Goal: Task Accomplishment & Management: Complete application form

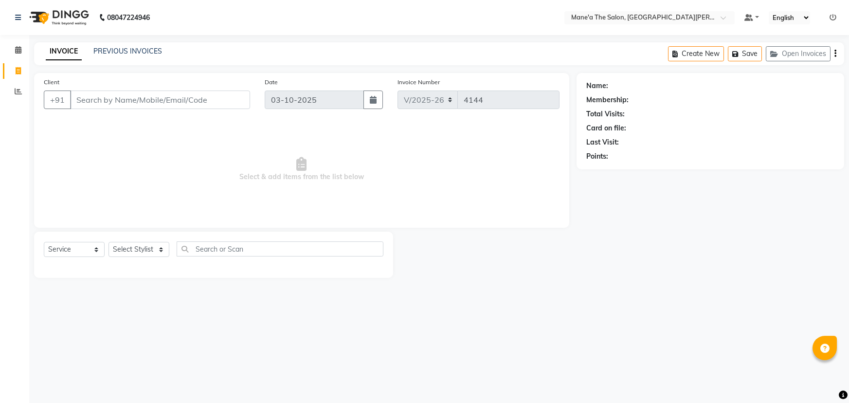
select select "7205"
select select "service"
click at [18, 90] on icon at bounding box center [18, 91] width 7 height 7
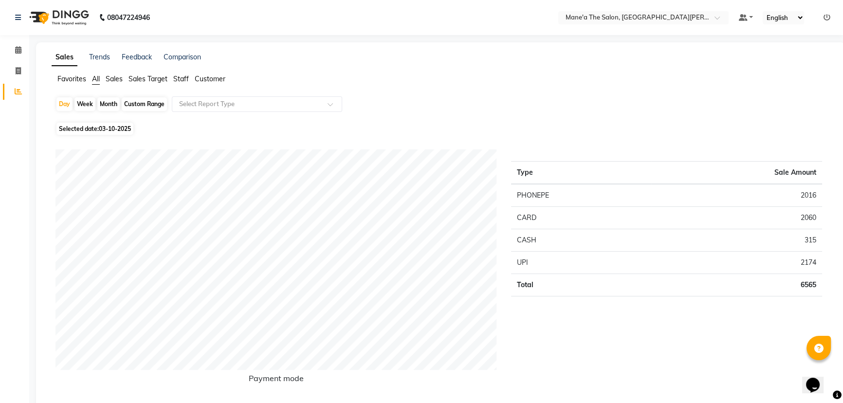
click at [86, 102] on div "Week" at bounding box center [84, 104] width 21 height 14
select select "10"
select select "2025"
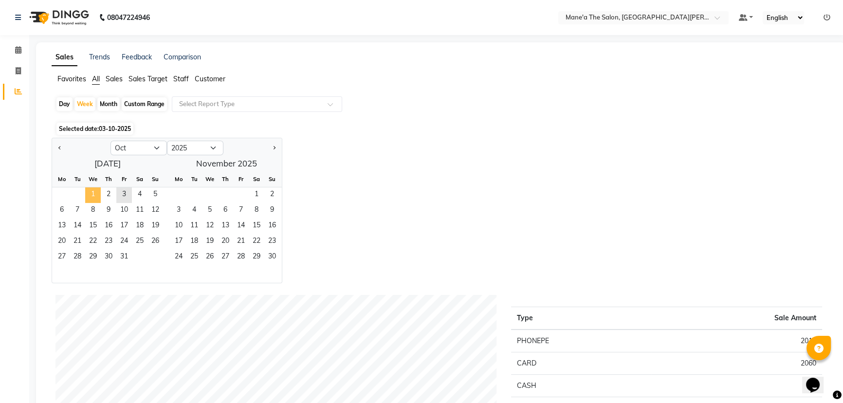
click at [88, 190] on span "1" at bounding box center [93, 195] width 16 height 16
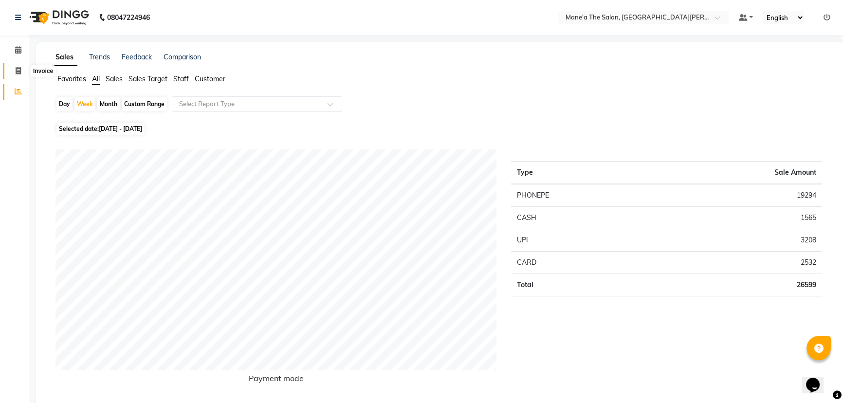
click at [17, 71] on icon at bounding box center [18, 70] width 5 height 7
select select "service"
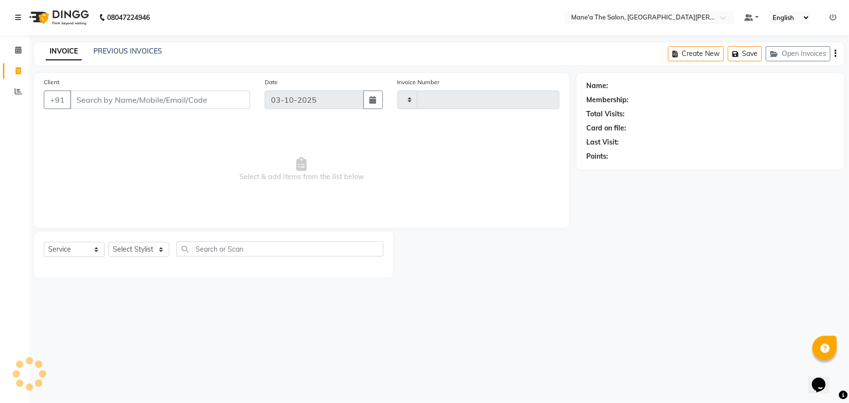
type input "4144"
select select "7205"
click at [146, 250] on select "Select Stylist Anil Faeam Junaid New Manager [PERSON_NAME] Owner Rani [PERSON_N…" at bounding box center [139, 249] width 61 height 15
select select "93517"
click at [109, 242] on select "Select Stylist Anil Faeam Junaid New Manager [PERSON_NAME] Owner Rani [PERSON_N…" at bounding box center [139, 249] width 61 height 15
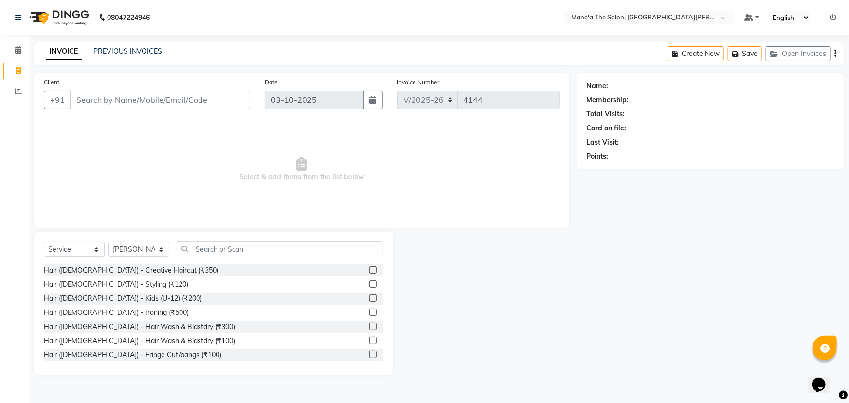
click at [222, 255] on div "Select Service Product Membership Package Voucher Prepaid Gift Card Select Styl…" at bounding box center [214, 252] width 340 height 23
click at [224, 252] on input "text" at bounding box center [280, 248] width 207 height 15
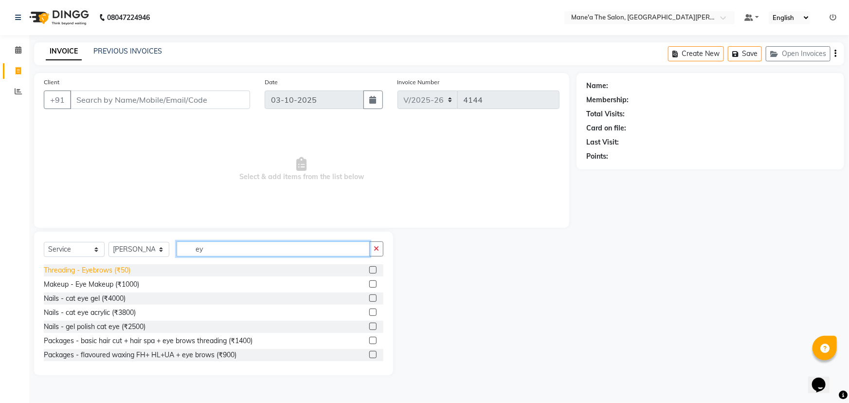
type input "ey"
click at [122, 273] on div "Threading - Eyebrows (₹50)" at bounding box center [87, 270] width 87 height 10
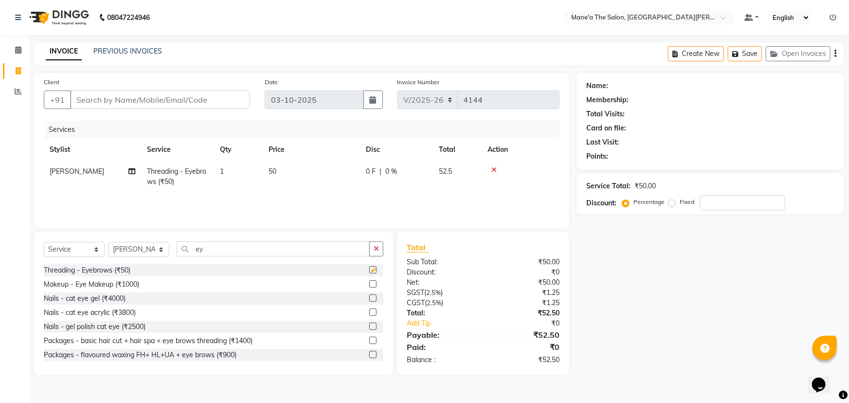
checkbox input "false"
click at [136, 245] on select "Select Stylist Anil Faeam Junaid New Manager [PERSON_NAME] Owner Rani [PERSON_N…" at bounding box center [139, 249] width 61 height 15
select select "87897"
click at [109, 242] on select "Select Stylist Anil Faeam Junaid New Manager [PERSON_NAME] Owner Rani [PERSON_N…" at bounding box center [139, 249] width 61 height 15
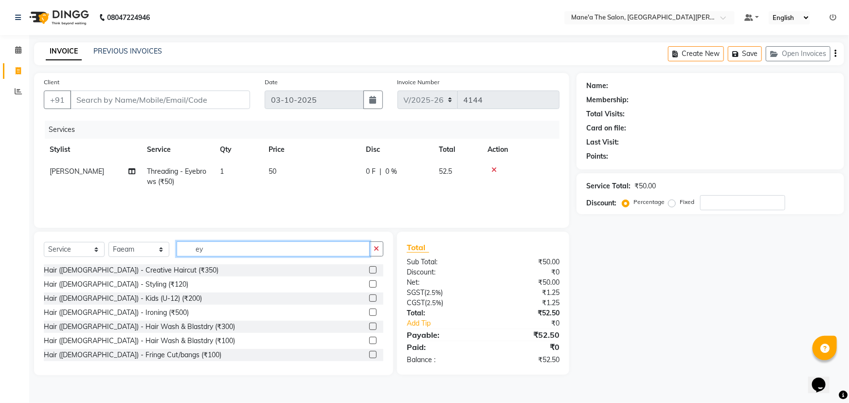
click at [211, 248] on input "ey" at bounding box center [273, 248] width 193 height 15
type input "e"
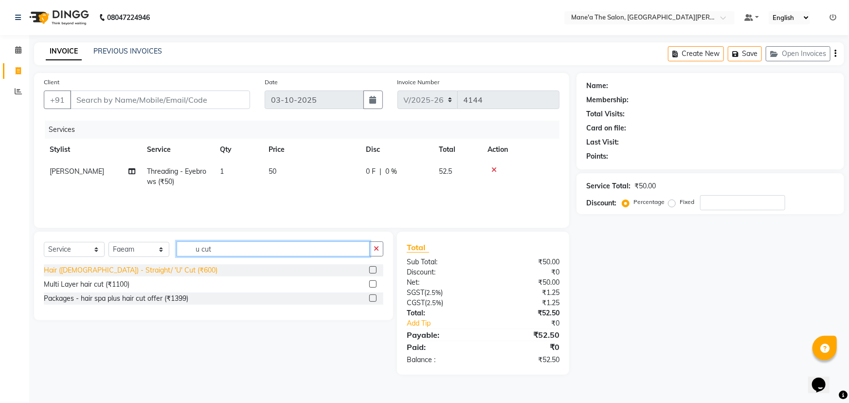
type input "u cut"
click at [151, 271] on div "Hair ([DEMOGRAPHIC_DATA]) - Straight/ 'U' Cut (₹600)" at bounding box center [131, 270] width 174 height 10
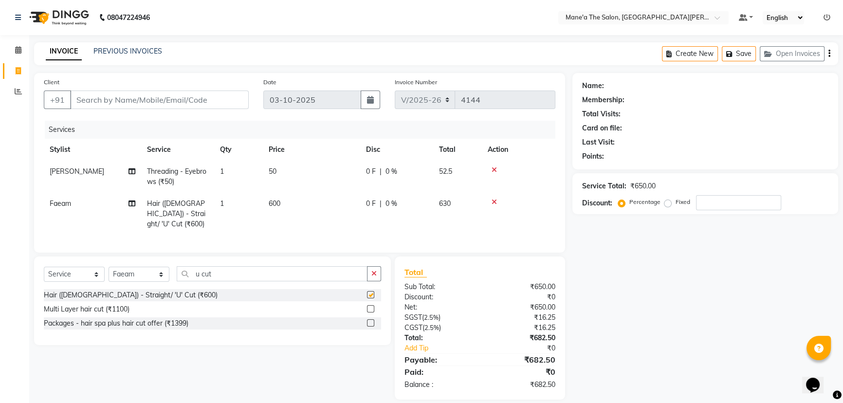
checkbox input "false"
click at [194, 102] on input "Client" at bounding box center [159, 100] width 179 height 18
click at [185, 102] on input "Client" at bounding box center [159, 100] width 179 height 18
type input "9"
type input "0"
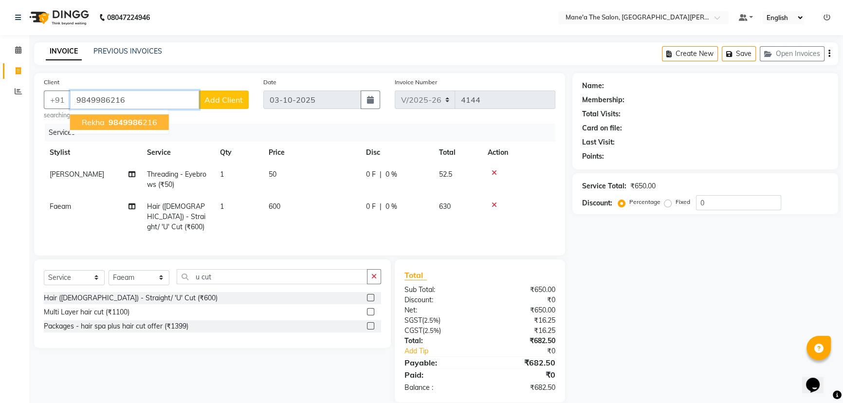
type input "9849986216"
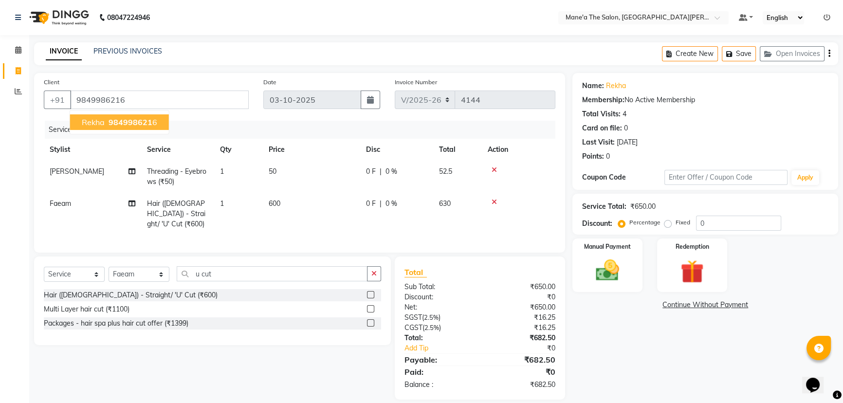
click at [127, 121] on span "984998621" at bounding box center [131, 122] width 44 height 10
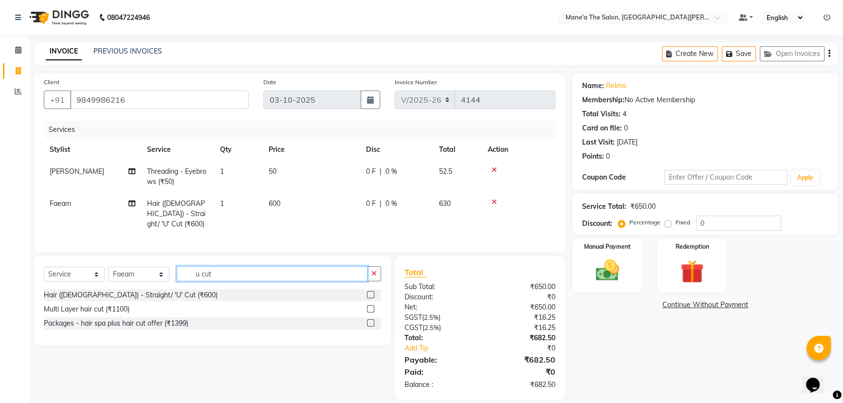
click at [236, 280] on input "u cut" at bounding box center [272, 273] width 191 height 15
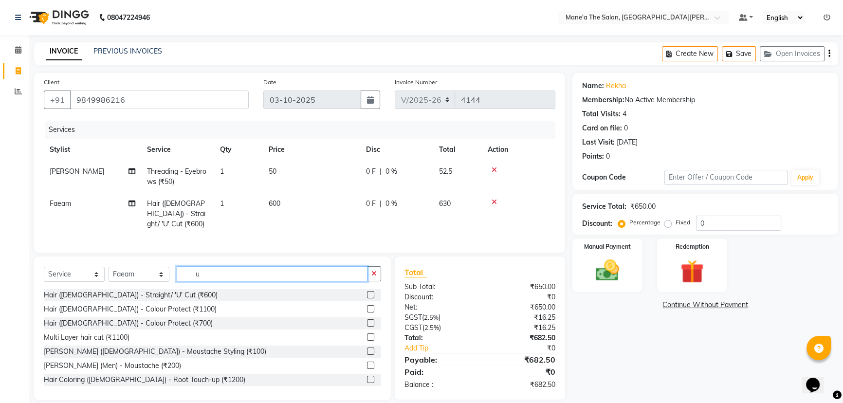
type input "u"
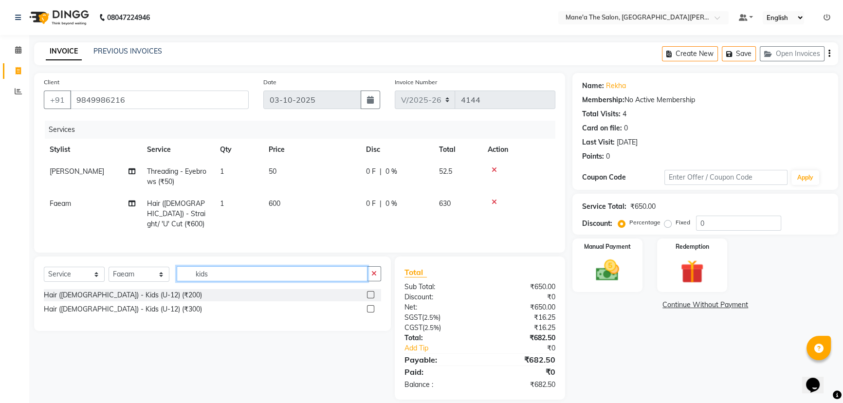
type input "kids"
click at [139, 309] on div "Hair ([DEMOGRAPHIC_DATA]) - Kids (U-12) (₹300)" at bounding box center [212, 309] width 337 height 12
click at [136, 314] on div "Hair ([DEMOGRAPHIC_DATA]) - Kids (U-12) (₹300)" at bounding box center [123, 309] width 158 height 10
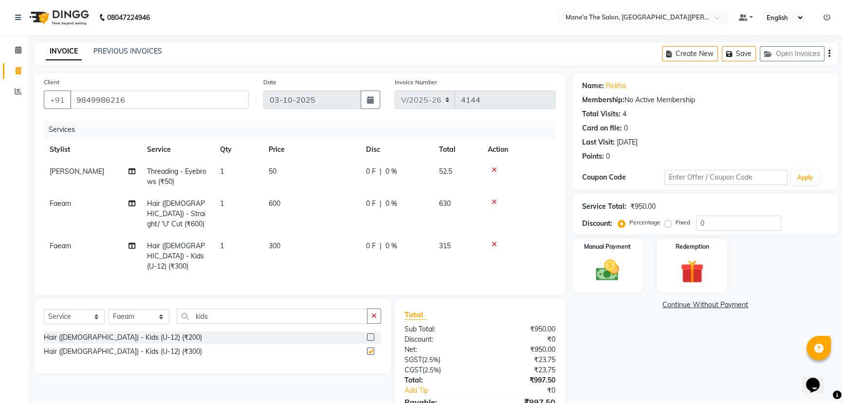
checkbox input "false"
click at [496, 200] on icon at bounding box center [493, 202] width 5 height 7
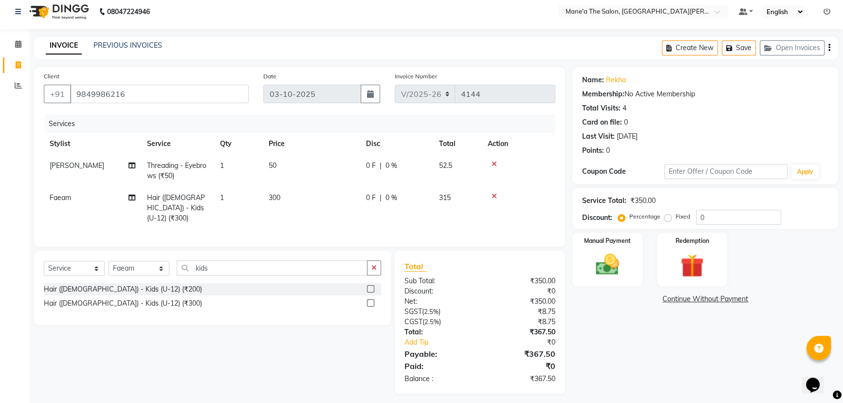
scroll to position [8, 0]
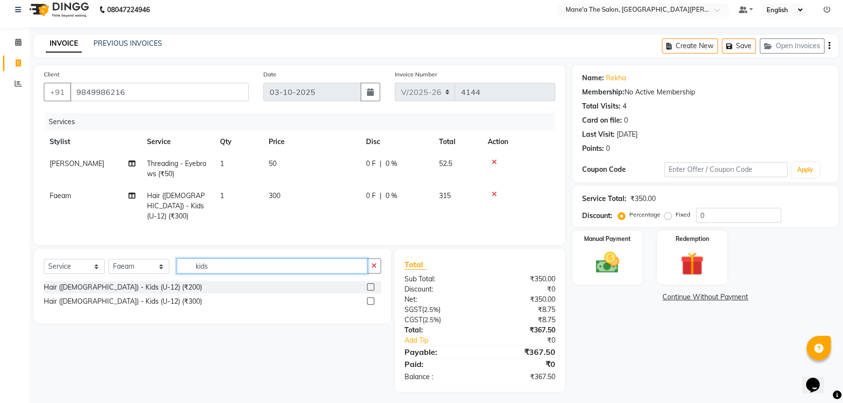
click at [213, 261] on input "kids" at bounding box center [272, 265] width 191 height 15
type input "k"
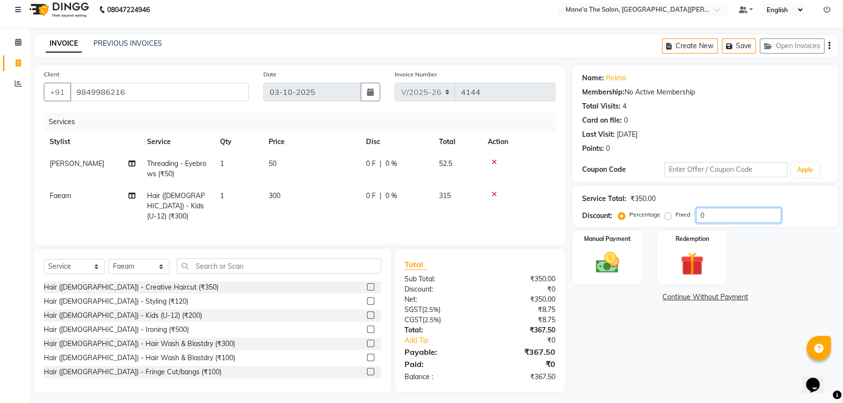
click at [714, 214] on input "0" at bounding box center [738, 215] width 85 height 15
click at [613, 266] on img at bounding box center [607, 263] width 39 height 28
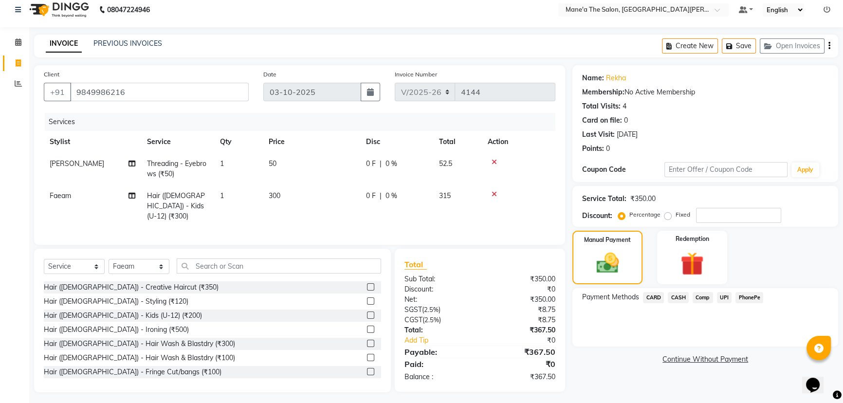
click at [752, 296] on span "PhonePe" at bounding box center [749, 297] width 28 height 11
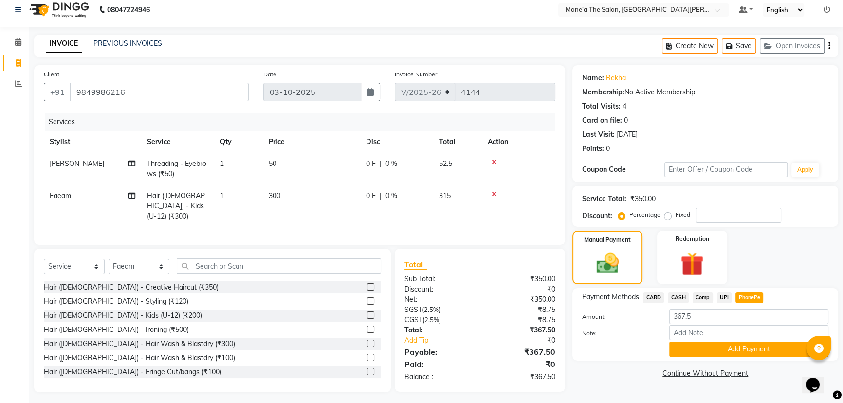
scroll to position [8, 0]
click at [751, 349] on button "Add Payment" at bounding box center [748, 348] width 159 height 15
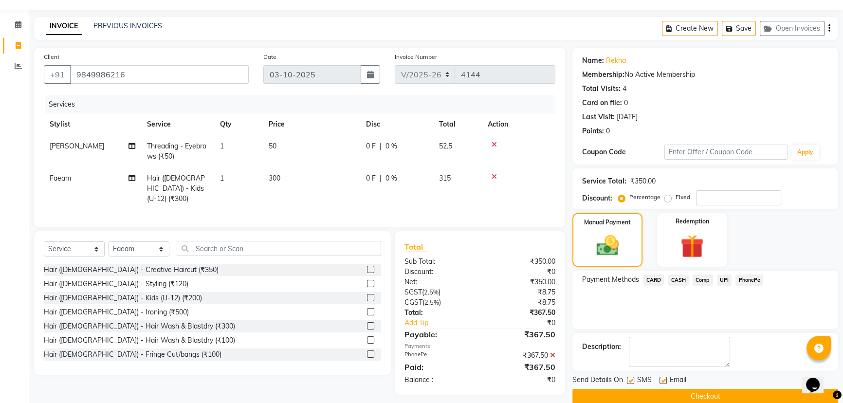
scroll to position [40, 0]
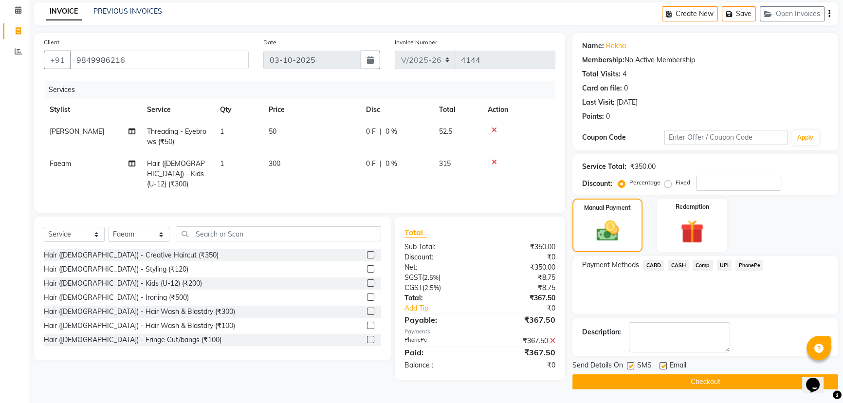
click at [734, 375] on button "Checkout" at bounding box center [705, 381] width 266 height 15
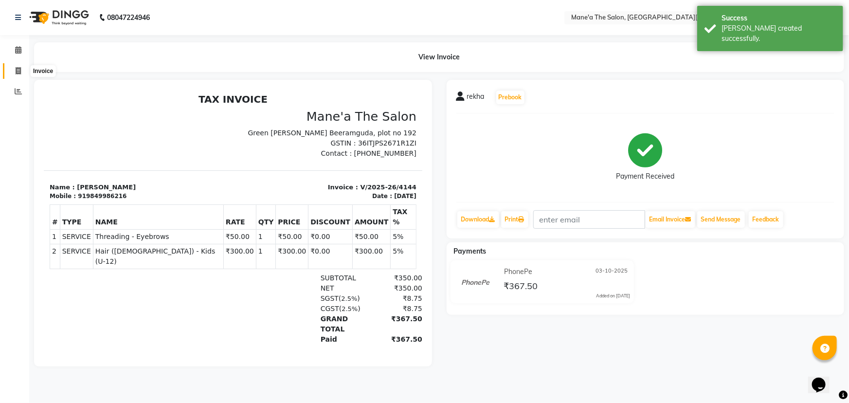
click at [14, 72] on span at bounding box center [18, 71] width 17 height 11
select select "service"
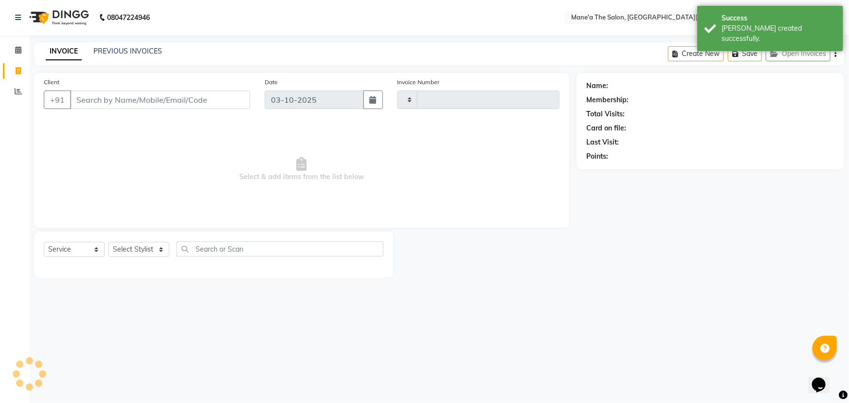
type input "4145"
select select "7205"
click at [159, 248] on select "Select Stylist Anil Faeam Junaid New Manager [PERSON_NAME] Owner Rani [PERSON_N…" at bounding box center [139, 249] width 61 height 15
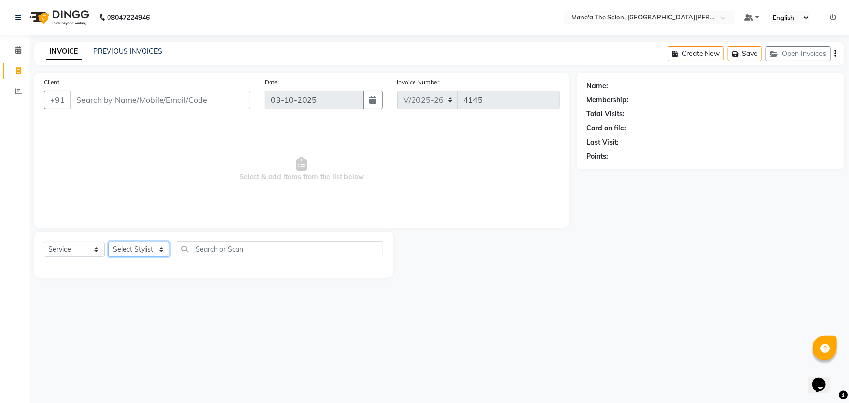
select select "87897"
click at [109, 242] on select "Select Stylist Anil Faeam Junaid New Manager [PERSON_NAME] Owner Rani [PERSON_N…" at bounding box center [139, 249] width 61 height 15
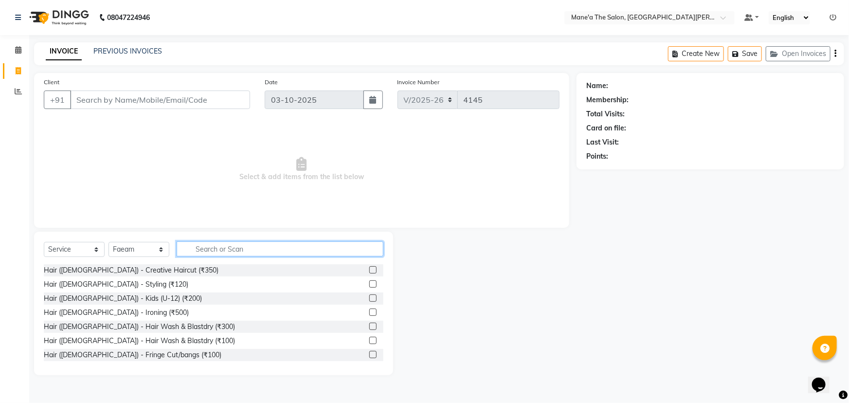
click at [187, 254] on input "text" at bounding box center [280, 248] width 207 height 15
type input "200"
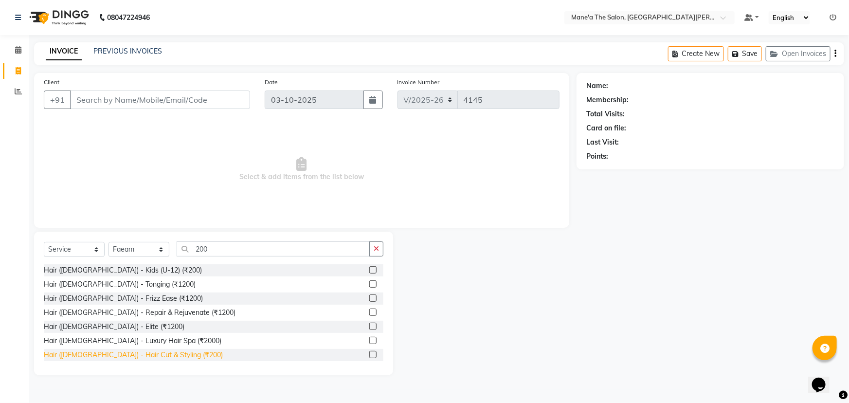
click at [139, 355] on div "Hair ([DEMOGRAPHIC_DATA]) - Hair Cut & Styling (₹200)" at bounding box center [133, 355] width 179 height 10
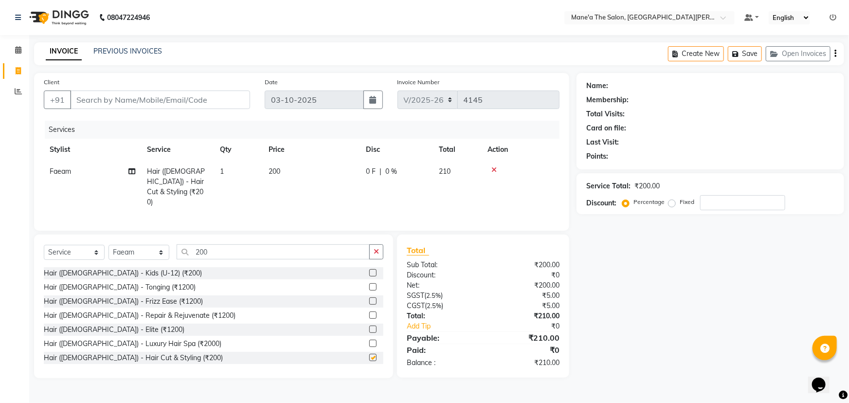
checkbox input "false"
click at [248, 246] on input "200" at bounding box center [273, 251] width 193 height 15
type input "2"
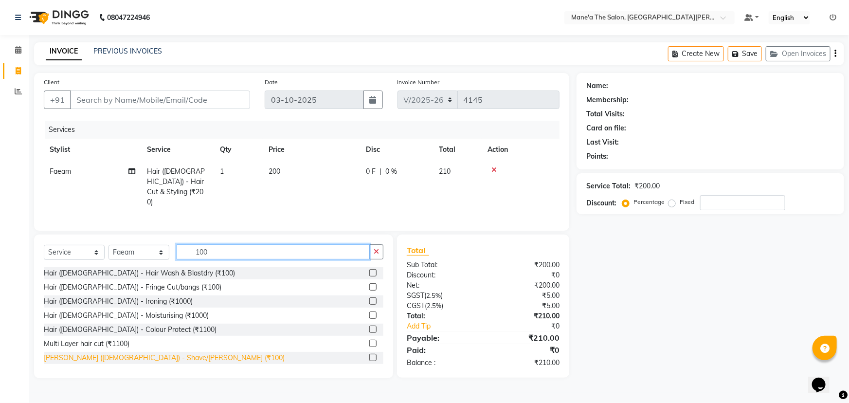
type input "100"
click at [129, 355] on div "[PERSON_NAME] ([DEMOGRAPHIC_DATA]) - Shave/[PERSON_NAME] (₹100)" at bounding box center [164, 358] width 241 height 10
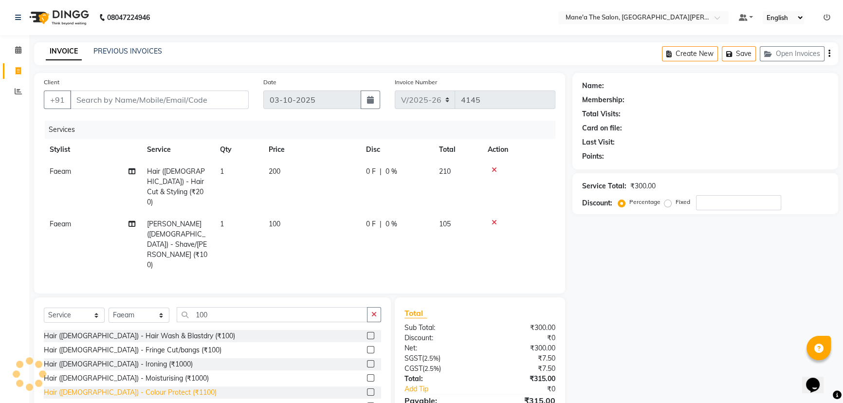
checkbox input "false"
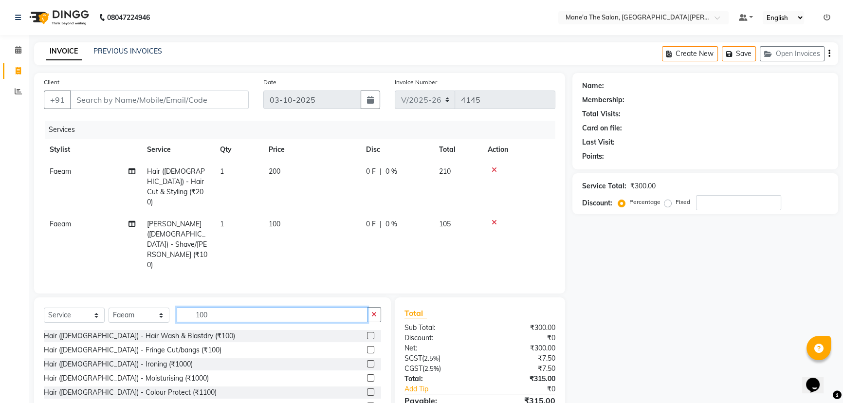
click at [228, 307] on input "100" at bounding box center [272, 314] width 191 height 15
type input "1"
type input "1200"
click at [108, 401] on div "Hair Coloring (Men) - [MEDICAL_DATA] Free (₹1200)" at bounding box center [126, 406] width 164 height 10
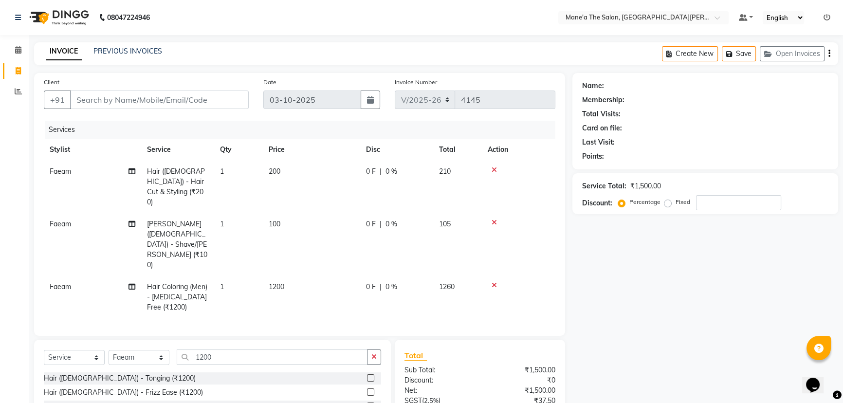
checkbox input "false"
click at [173, 97] on input "Client" at bounding box center [159, 100] width 179 height 18
type input "9"
type input "0"
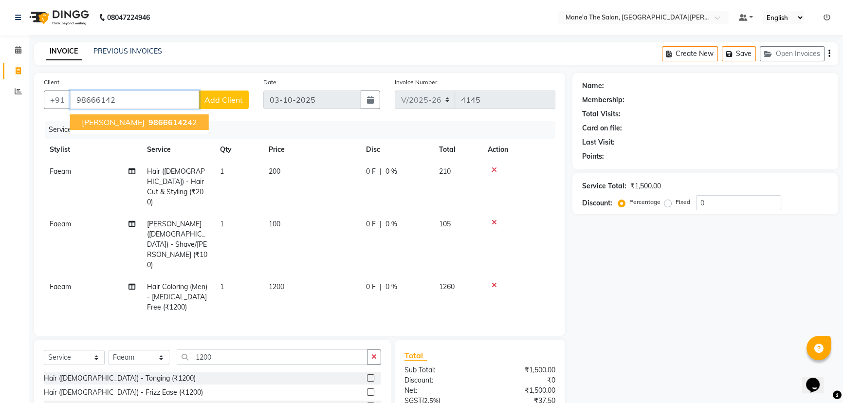
click at [148, 121] on span "98666142" at bounding box center [167, 122] width 39 height 10
type input "9866614242"
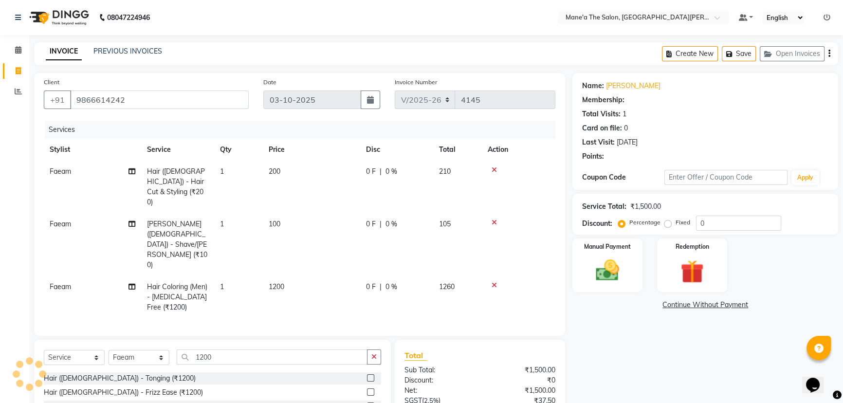
type input "20"
select select "1: Object"
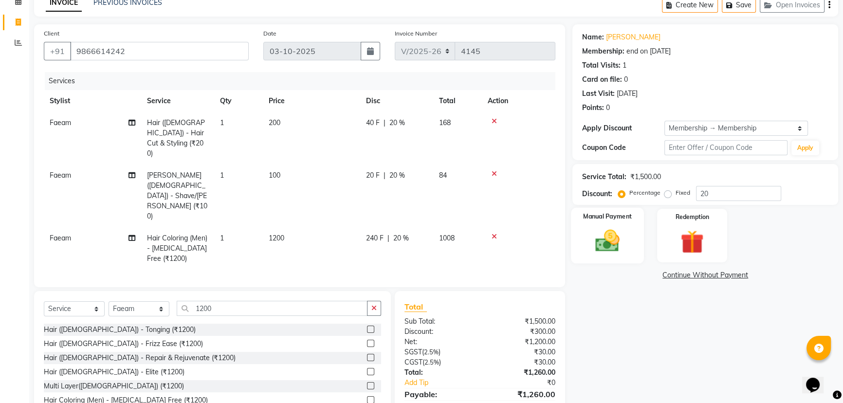
scroll to position [50, 0]
click at [748, 194] on input "20" at bounding box center [738, 191] width 85 height 15
type input "2"
type input "10"
click at [611, 256] on div "Manual Payment" at bounding box center [607, 233] width 73 height 55
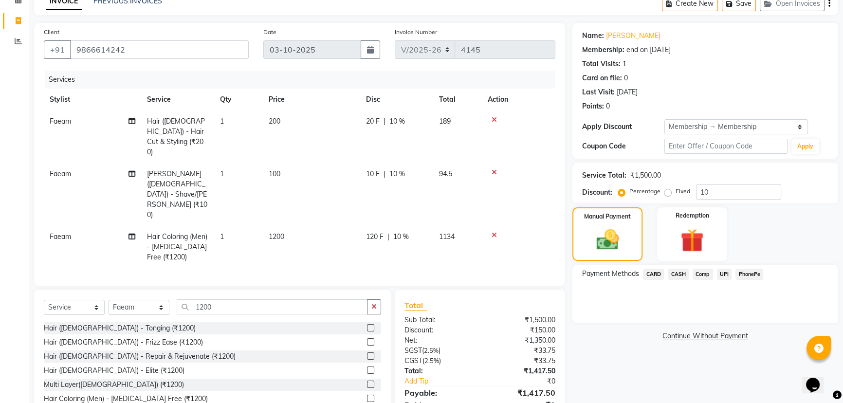
click at [743, 274] on span "PhonePe" at bounding box center [749, 274] width 28 height 11
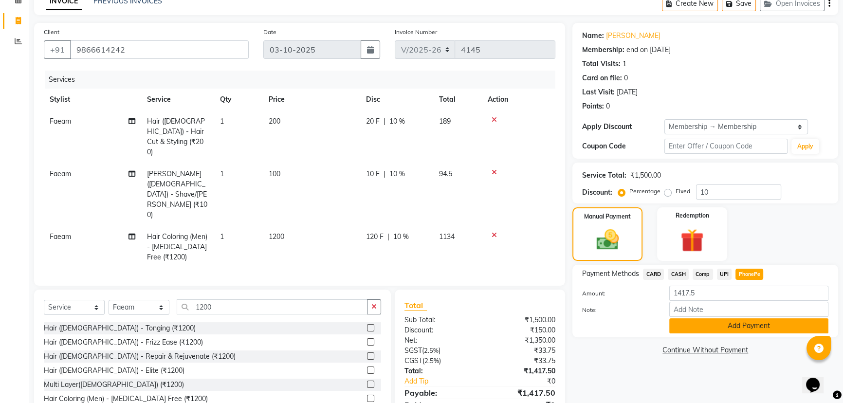
click at [726, 326] on button "Add Payment" at bounding box center [748, 325] width 159 height 15
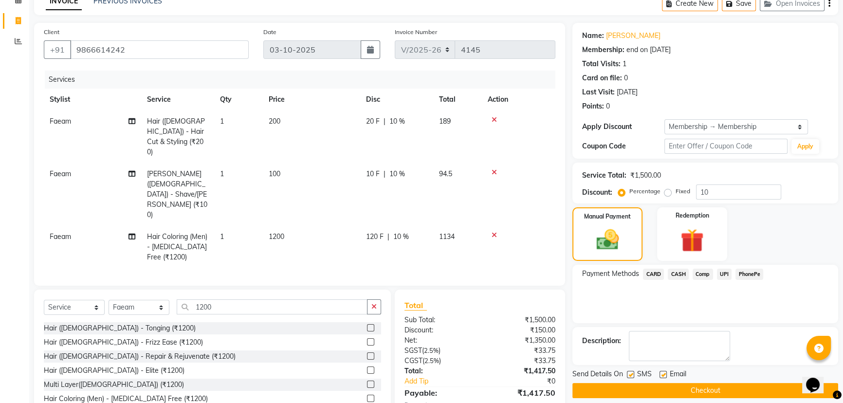
scroll to position [71, 0]
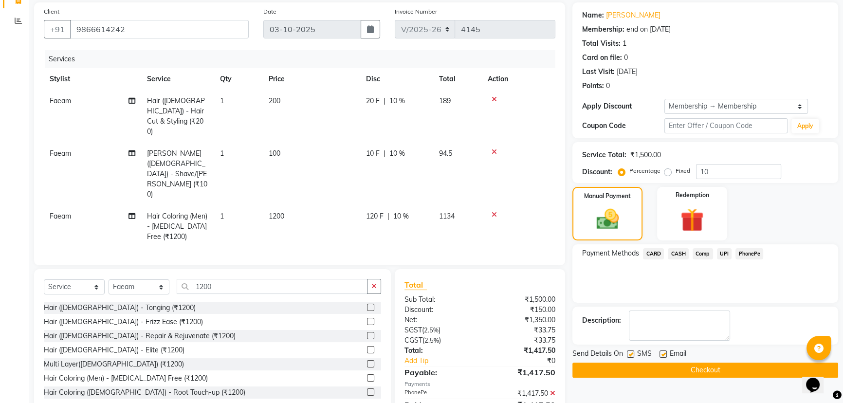
click at [703, 373] on button "Checkout" at bounding box center [705, 370] width 266 height 15
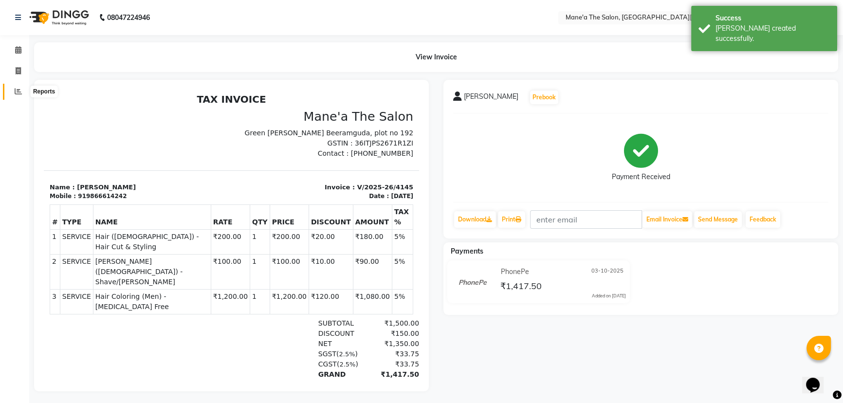
click at [18, 89] on icon at bounding box center [18, 91] width 7 height 7
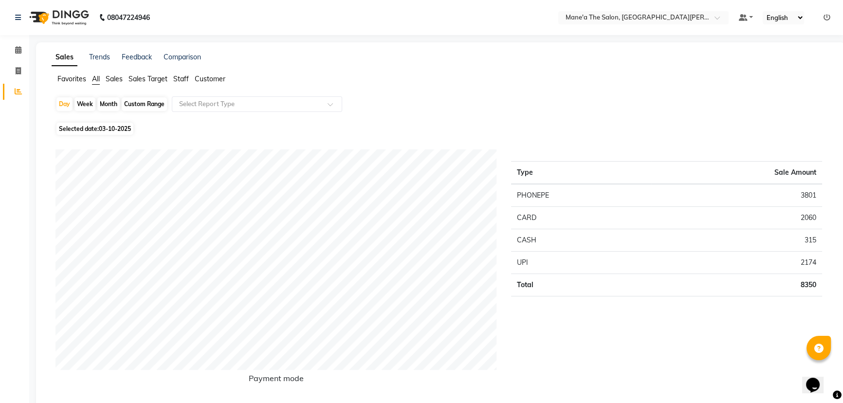
click at [112, 102] on div "Month" at bounding box center [108, 104] width 22 height 14
select select "10"
select select "2025"
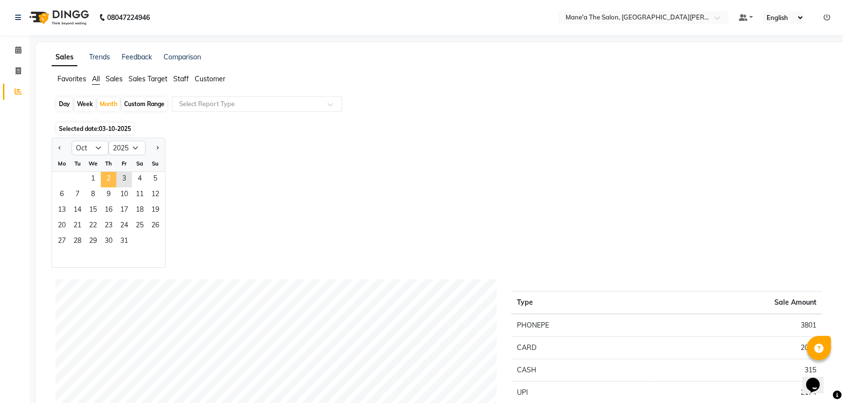
click at [114, 175] on span "2" at bounding box center [109, 180] width 16 height 16
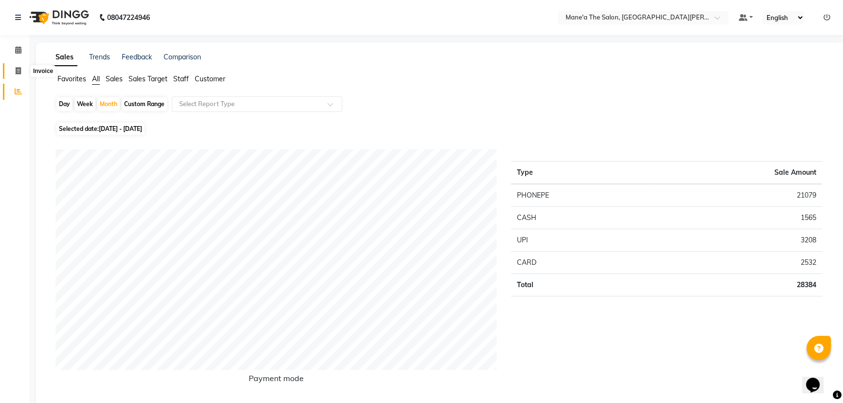
click at [18, 72] on icon at bounding box center [18, 70] width 5 height 7
select select "7205"
select select "service"
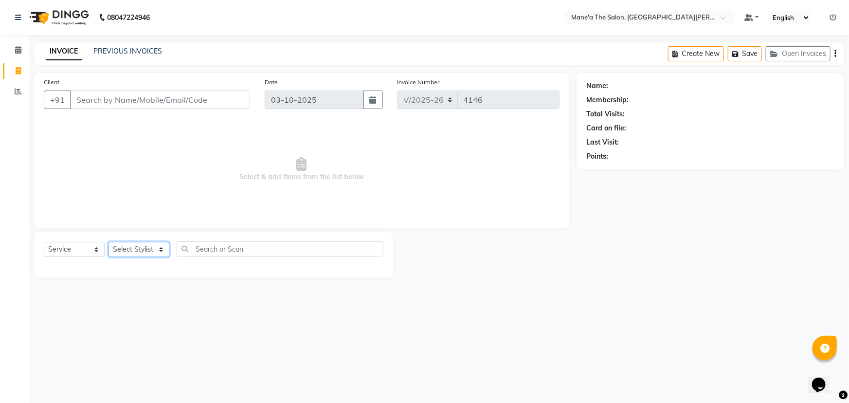
drag, startPoint x: 128, startPoint y: 246, endPoint x: 128, endPoint y: 255, distance: 8.8
click at [128, 246] on select "Select Stylist Anil Faeam Junaid New Manager [PERSON_NAME] Owner Rani [PERSON_N…" at bounding box center [139, 249] width 61 height 15
select select "93517"
click at [109, 242] on select "Select Stylist Anil Faeam Junaid New Manager [PERSON_NAME] Owner Rani [PERSON_N…" at bounding box center [139, 249] width 61 height 15
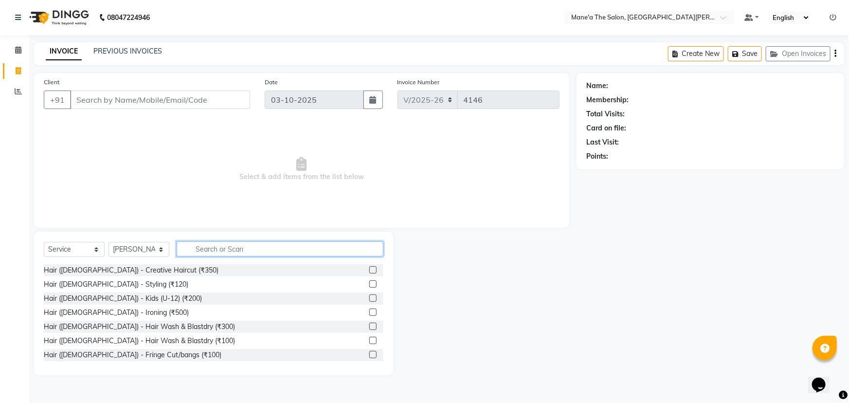
click at [268, 253] on input "text" at bounding box center [280, 248] width 207 height 15
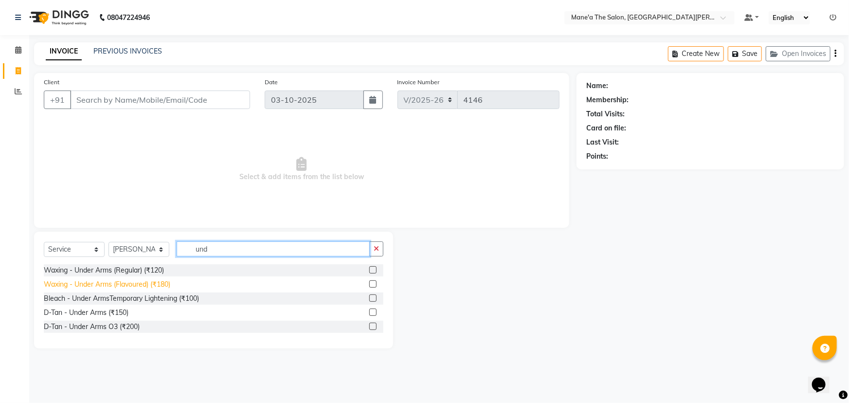
type input "und"
click at [147, 282] on div "Waxing - Under Arms (Flavoured) (₹180)" at bounding box center [107, 284] width 127 height 10
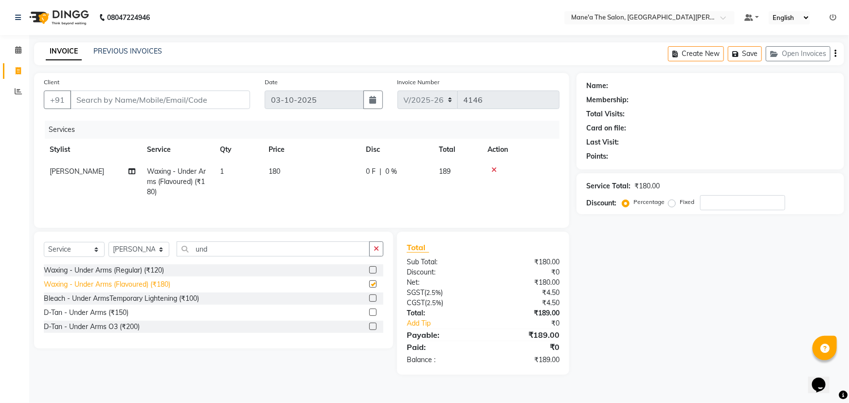
checkbox input "false"
click at [161, 99] on input "Client" at bounding box center [160, 100] width 180 height 18
drag, startPoint x: 155, startPoint y: 246, endPoint x: 152, endPoint y: 255, distance: 9.4
click at [155, 246] on select "Select Stylist Anil Faeam Junaid New Manager [PERSON_NAME] Owner Rani [PERSON_N…" at bounding box center [139, 249] width 61 height 15
select select "71351"
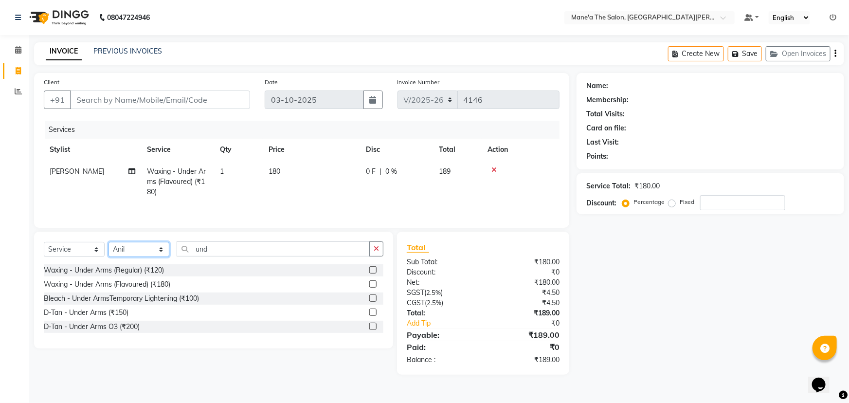
click at [109, 242] on select "Select Stylist Anil Faeam Junaid New Manager [PERSON_NAME] Owner Rani [PERSON_N…" at bounding box center [139, 249] width 61 height 15
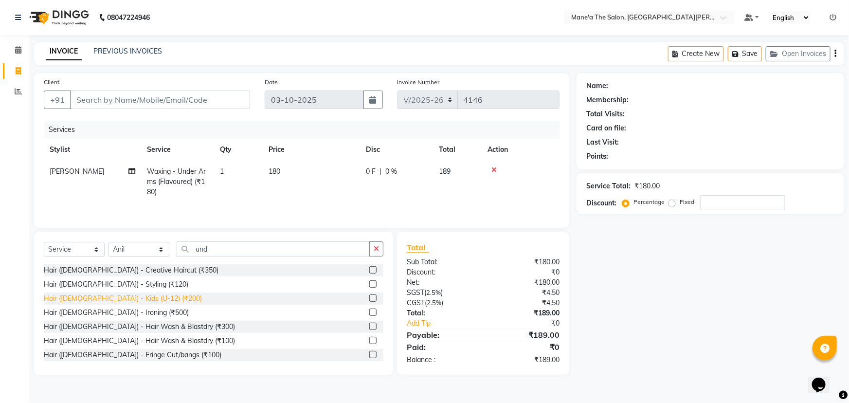
click at [127, 302] on div "Hair ([DEMOGRAPHIC_DATA]) - Kids (U-12) (₹200)" at bounding box center [123, 298] width 158 height 10
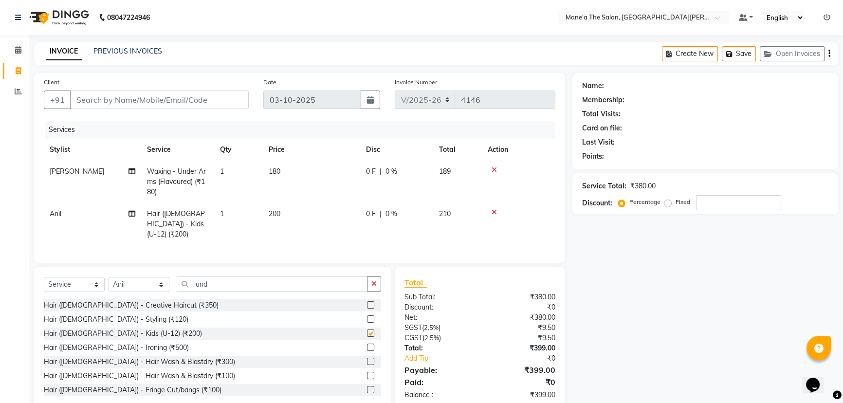
checkbox input "false"
click at [181, 100] on input "Client" at bounding box center [159, 100] width 179 height 18
click at [218, 283] on input "und" at bounding box center [272, 283] width 191 height 15
type input "u"
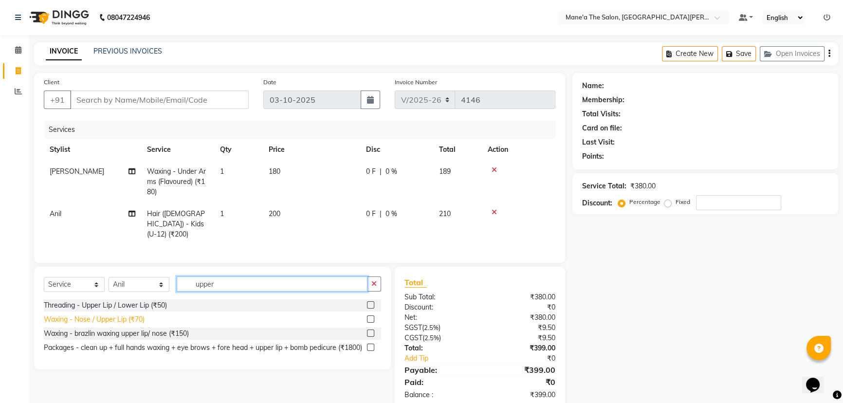
type input "upper"
click at [141, 320] on div "Waxing - Nose / Upper Lip (₹70)" at bounding box center [94, 319] width 101 height 10
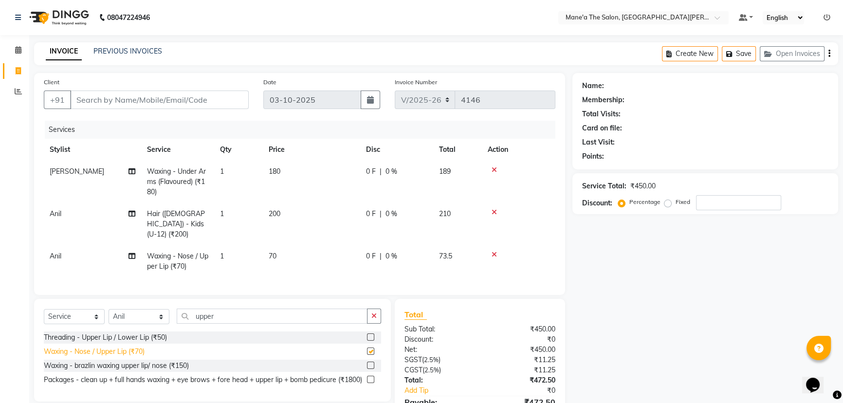
checkbox input "false"
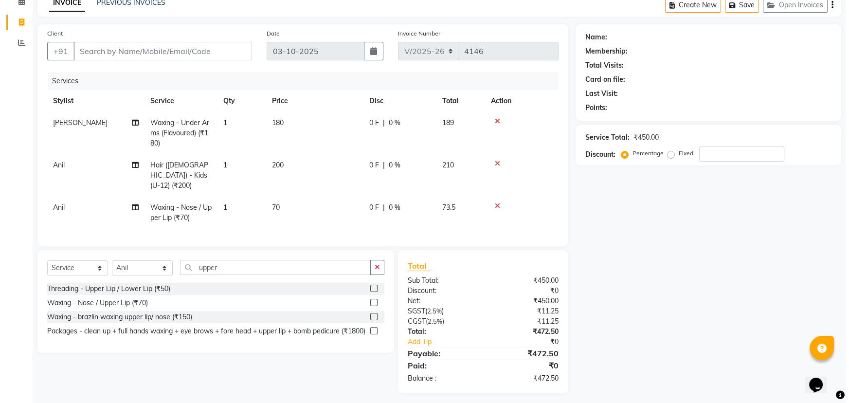
scroll to position [50, 0]
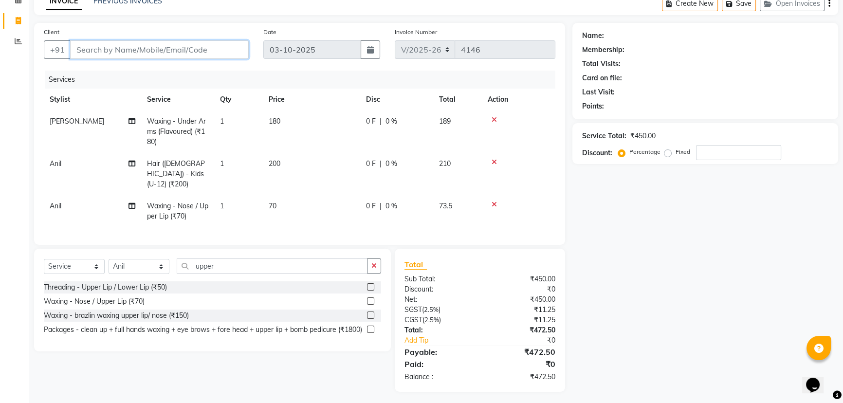
click at [155, 52] on input "Client" at bounding box center [159, 49] width 179 height 18
type input "9"
type input "0"
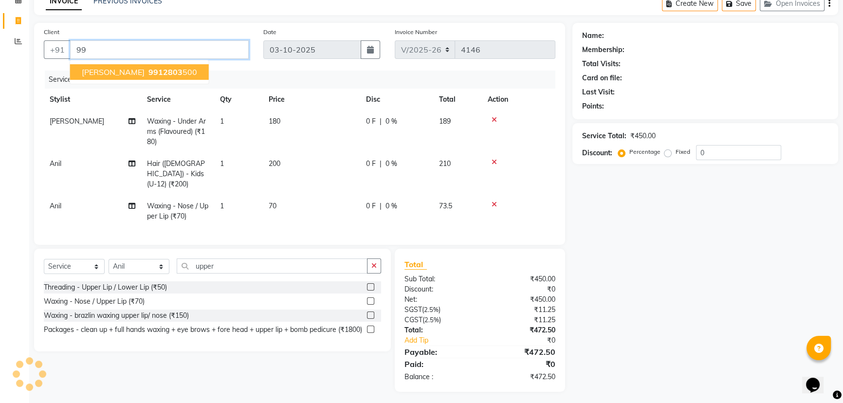
type input "9"
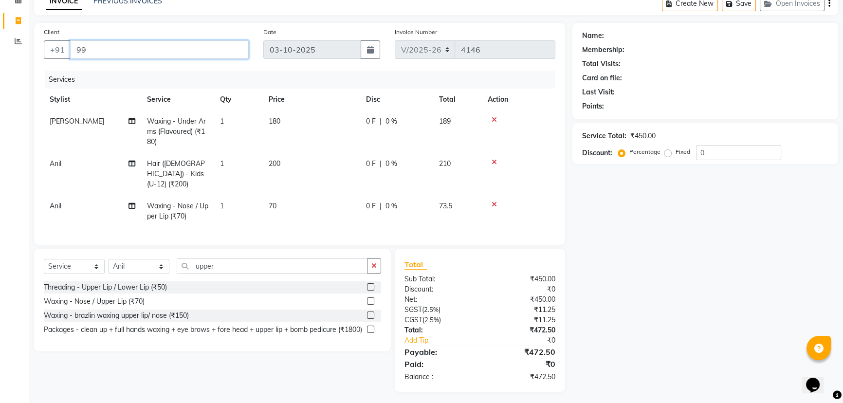
type input "9"
type input "8500525505"
click at [213, 50] on span "Add Client" at bounding box center [223, 50] width 38 height 10
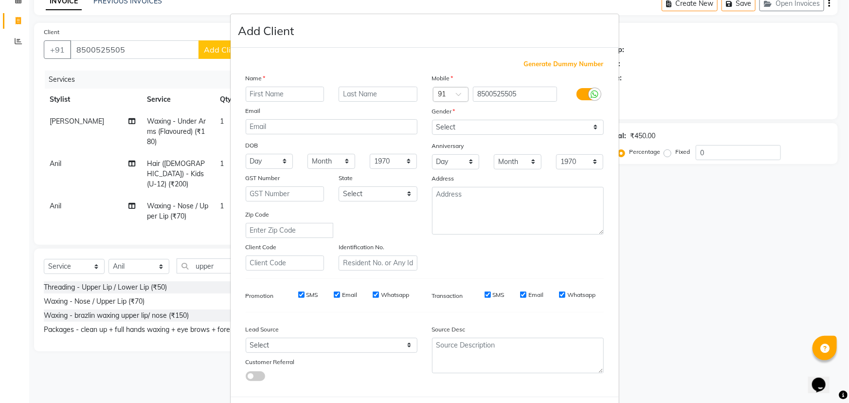
click at [264, 95] on input "text" at bounding box center [285, 94] width 79 height 15
click at [269, 95] on input "usha" at bounding box center [285, 94] width 79 height 15
type input "usha"
click at [591, 127] on select "Select [DEMOGRAPHIC_DATA] [DEMOGRAPHIC_DATA] Other Prefer Not To Say" at bounding box center [518, 127] width 172 height 15
select select "[DEMOGRAPHIC_DATA]"
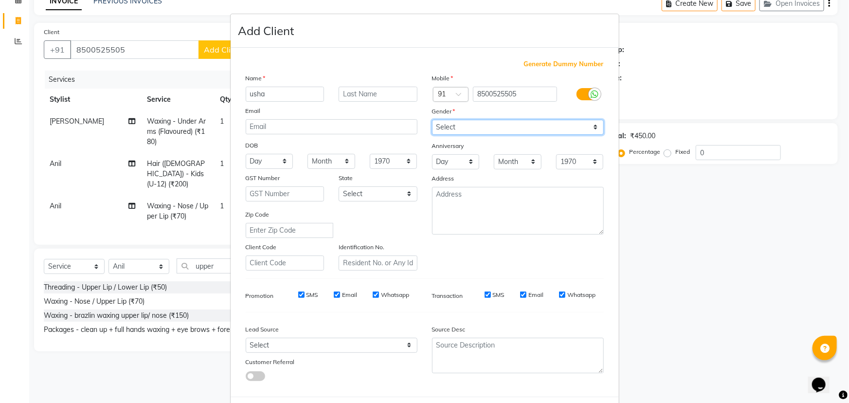
click at [432, 120] on select "Select [DEMOGRAPHIC_DATA] [DEMOGRAPHIC_DATA] Other Prefer Not To Say" at bounding box center [518, 127] width 172 height 15
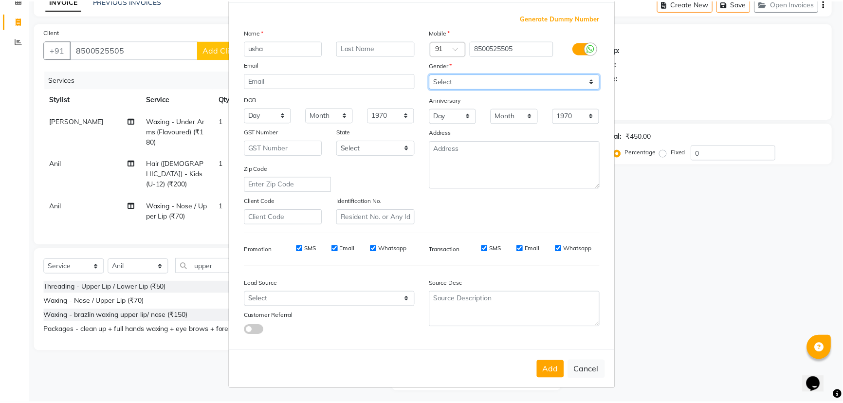
scroll to position [49, 0]
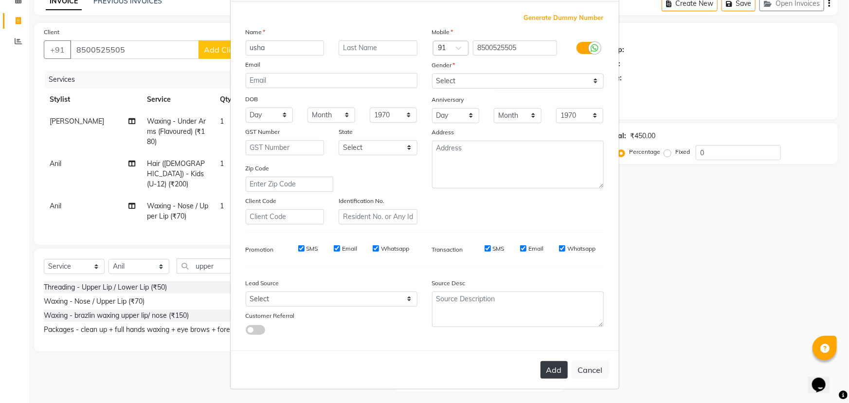
click at [555, 367] on button "Add" at bounding box center [554, 370] width 27 height 18
select select
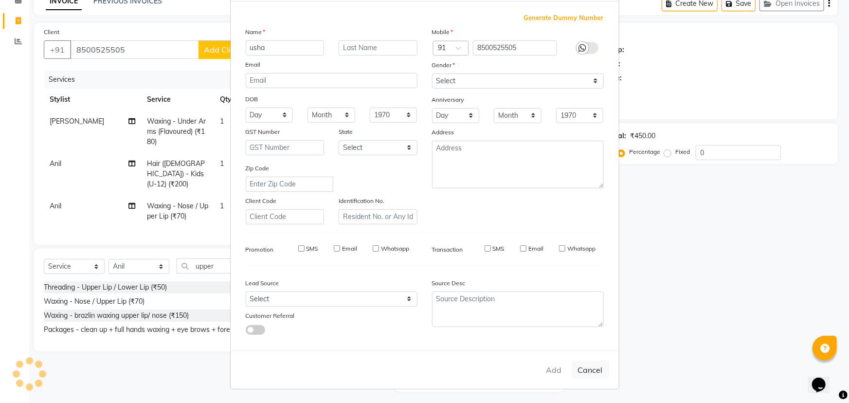
select select
checkbox input "false"
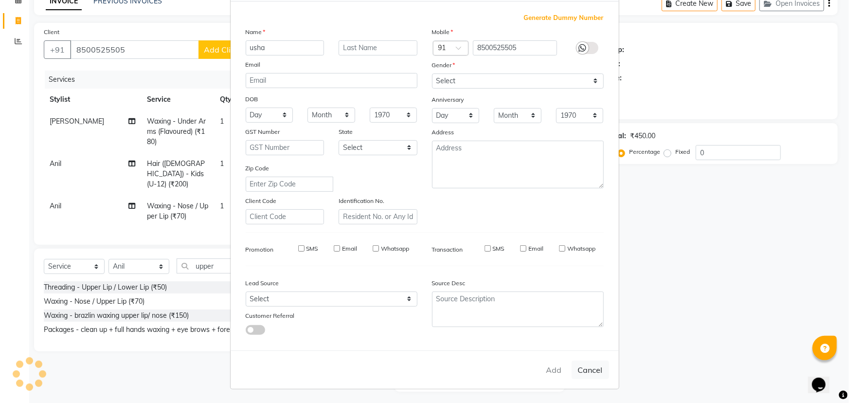
checkbox input "false"
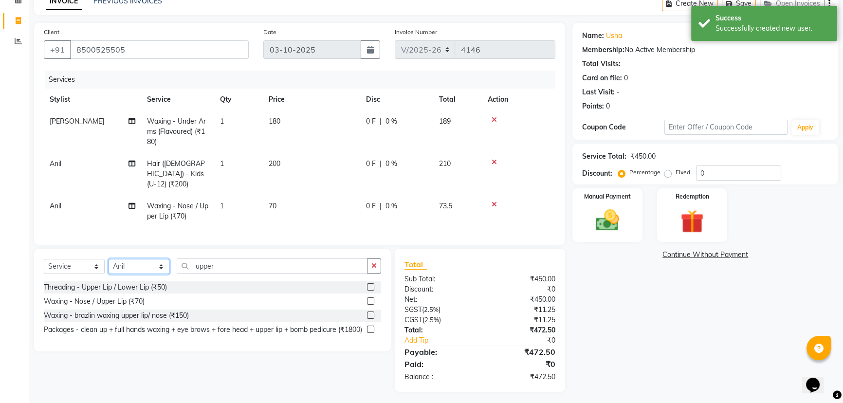
click at [161, 261] on select "Select Stylist Anil Faeam Junaid New Manager [PERSON_NAME] Owner Rani [PERSON_N…" at bounding box center [139, 266] width 61 height 15
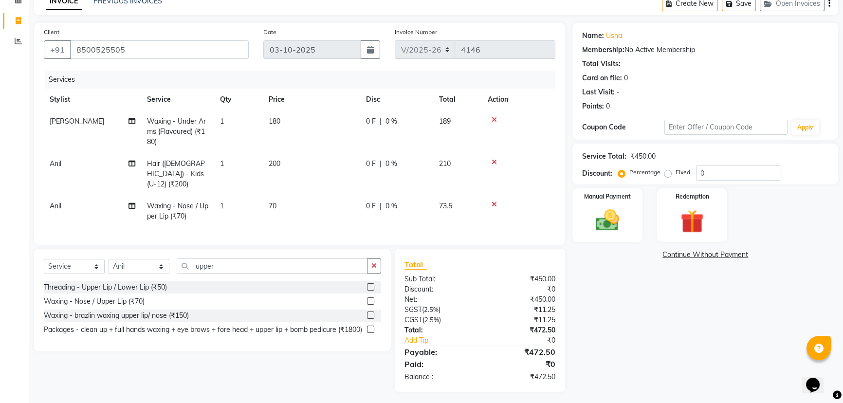
click at [493, 201] on icon at bounding box center [493, 204] width 5 height 7
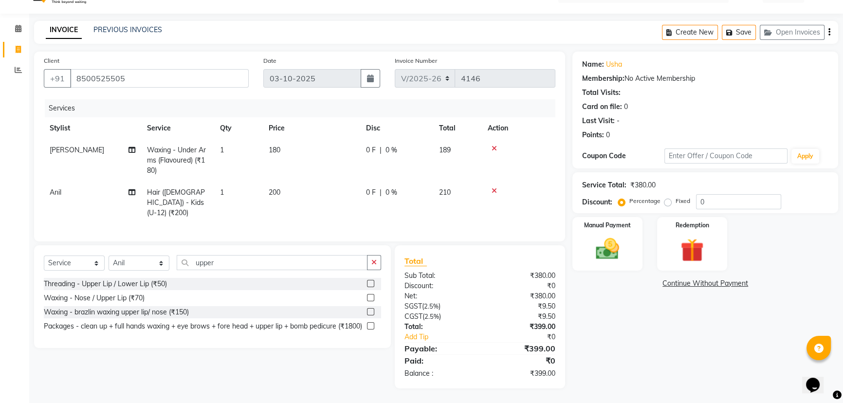
scroll to position [18, 0]
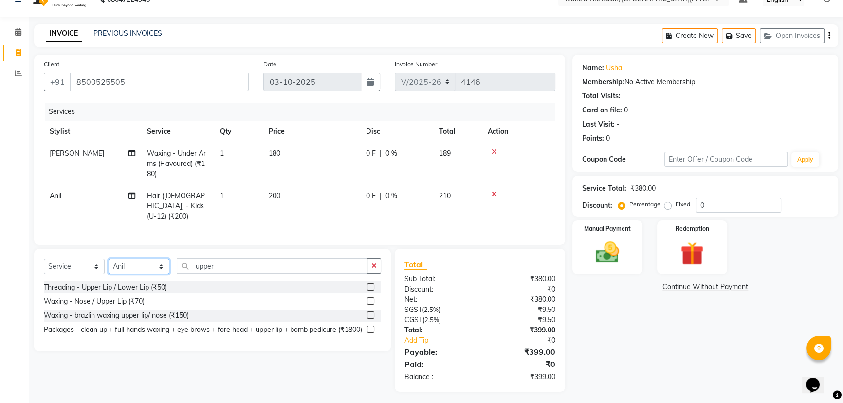
click at [163, 264] on select "Select Stylist Anil Faeam Junaid New Manager [PERSON_NAME] Owner Rani [PERSON_N…" at bounding box center [139, 266] width 61 height 15
select select "93517"
click at [109, 259] on select "Select Stylist Anil Faeam Junaid New Manager [PERSON_NAME] Owner Rani [PERSON_N…" at bounding box center [139, 266] width 61 height 15
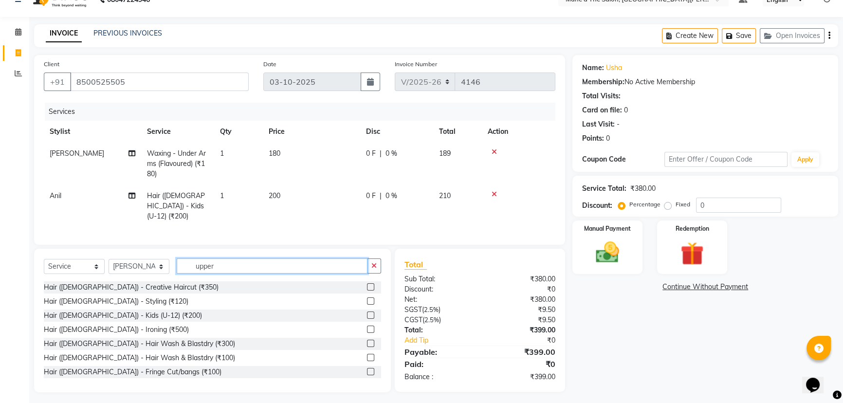
click at [228, 263] on input "upper" at bounding box center [272, 265] width 191 height 15
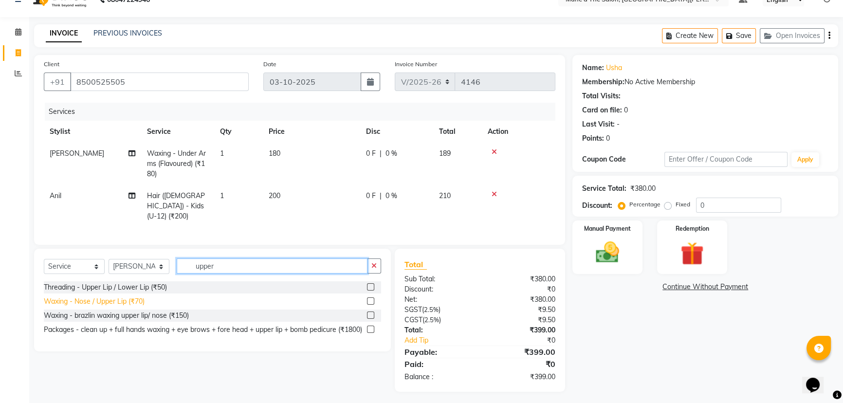
type input "upper"
click at [139, 297] on div "Waxing - Nose / Upper Lip (₹70)" at bounding box center [94, 301] width 101 height 10
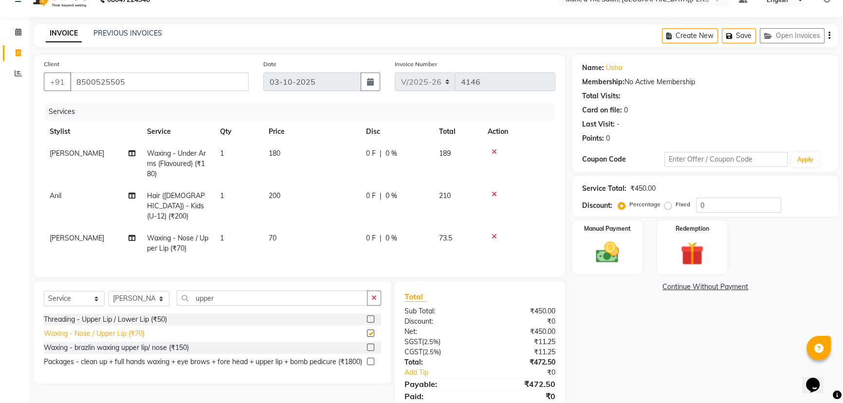
checkbox input "false"
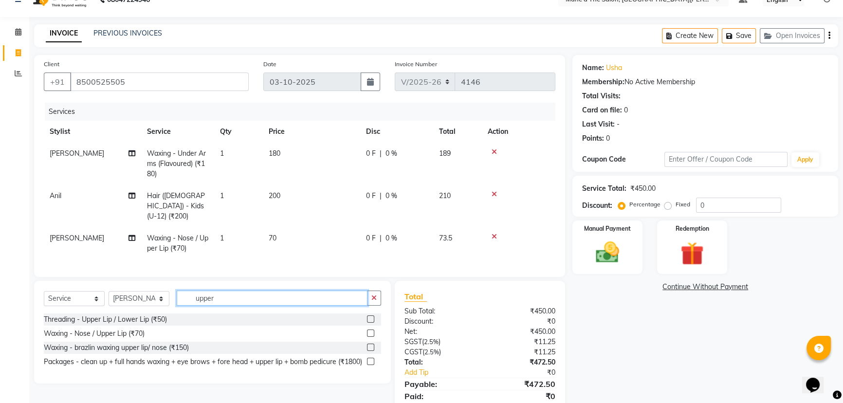
click at [233, 297] on input "upper" at bounding box center [272, 298] width 191 height 15
type input "u"
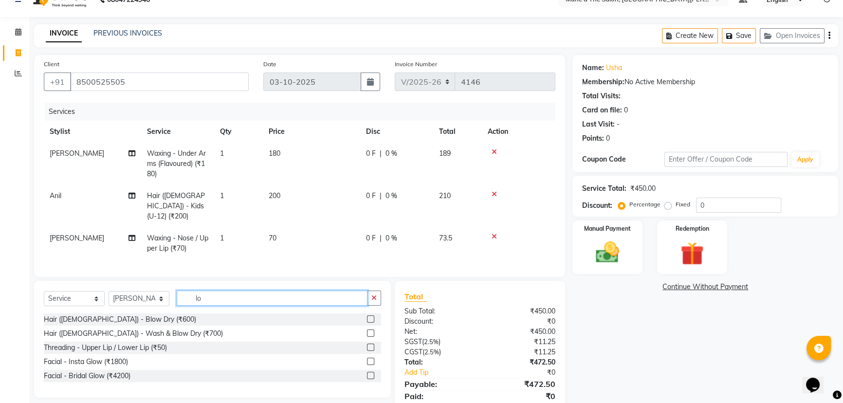
type input "l"
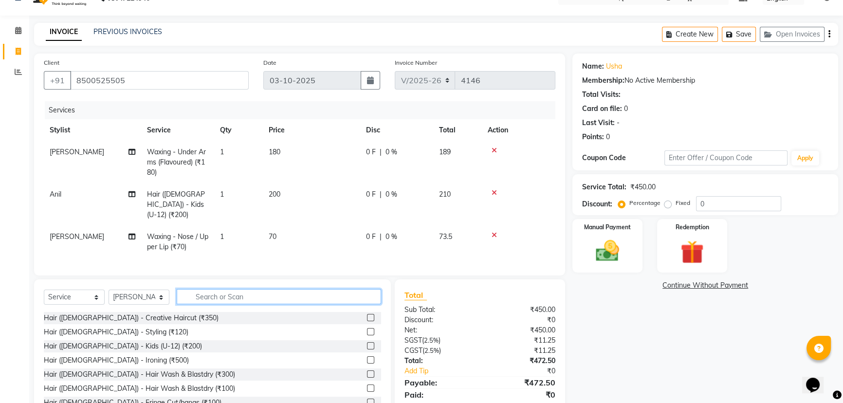
scroll to position [50, 0]
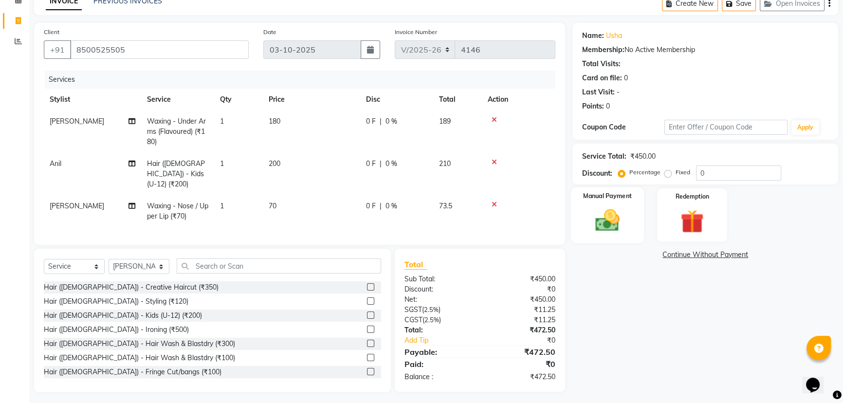
click at [604, 218] on img at bounding box center [607, 220] width 39 height 28
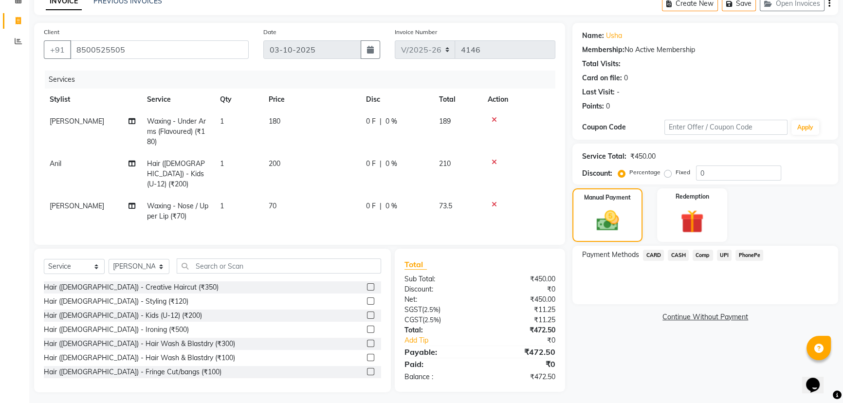
click at [721, 252] on span "UPI" at bounding box center [724, 255] width 15 height 11
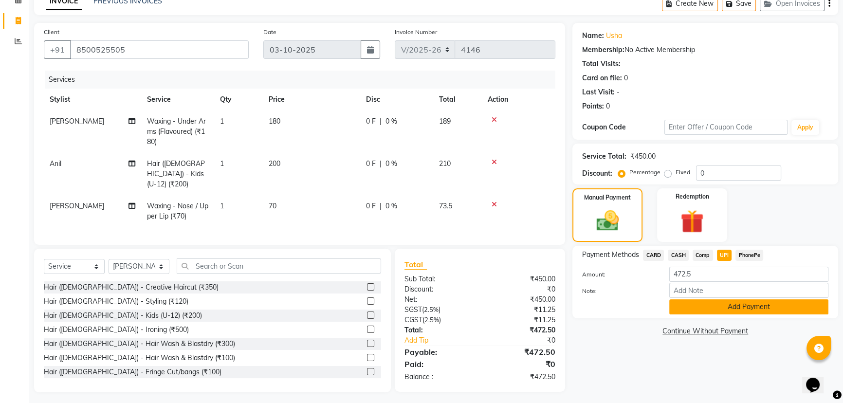
click at [713, 303] on button "Add Payment" at bounding box center [748, 306] width 159 height 15
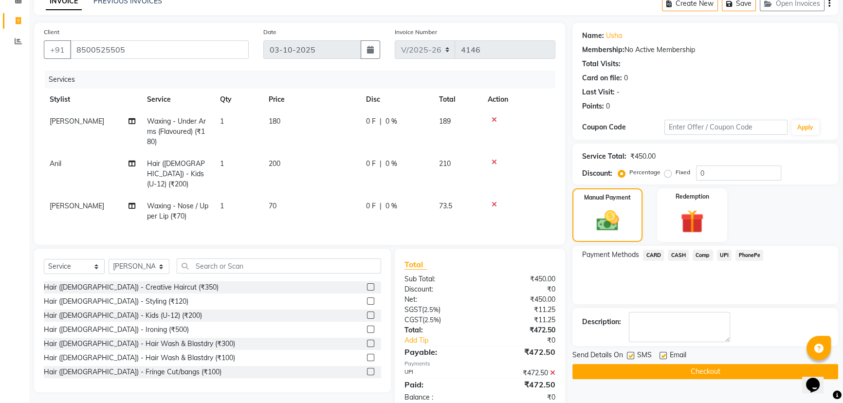
scroll to position [71, 0]
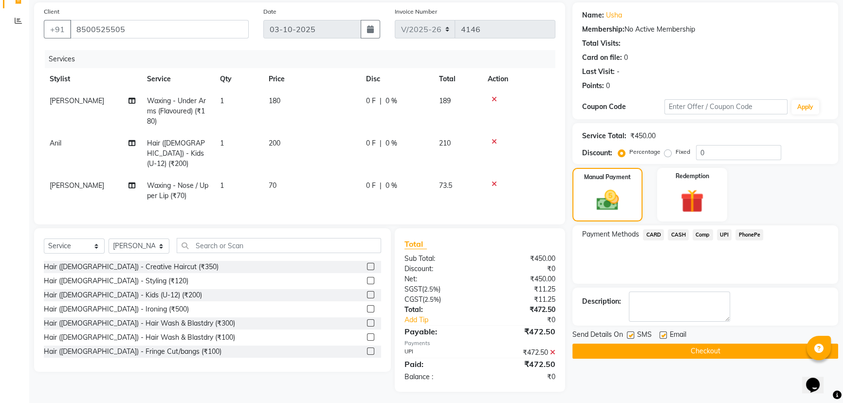
click at [693, 350] on button "Checkout" at bounding box center [705, 351] width 266 height 15
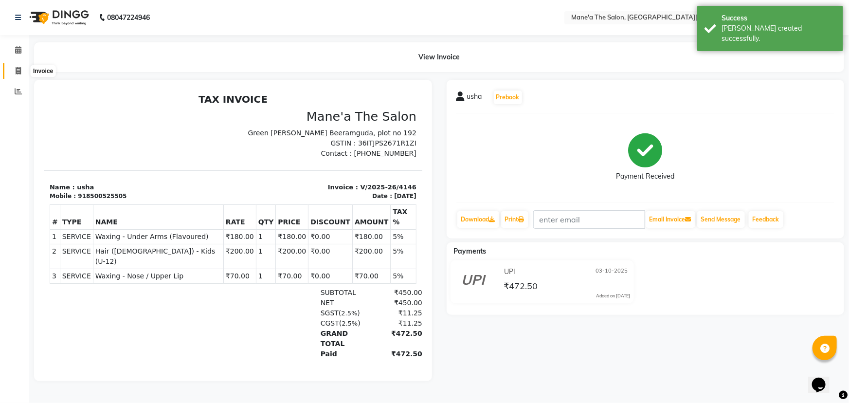
click at [18, 71] on icon at bounding box center [18, 70] width 5 height 7
select select "7205"
select select "service"
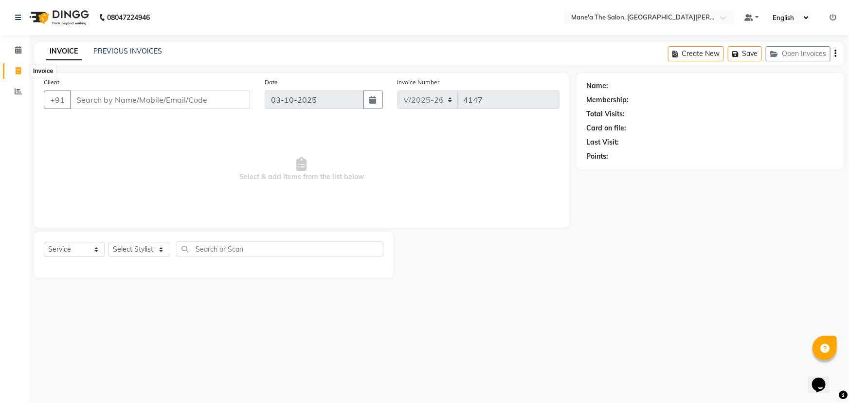
click at [20, 71] on icon at bounding box center [18, 70] width 5 height 7
select select "service"
type input "4147"
select select "7205"
